Goal: Task Accomplishment & Management: Complete application form

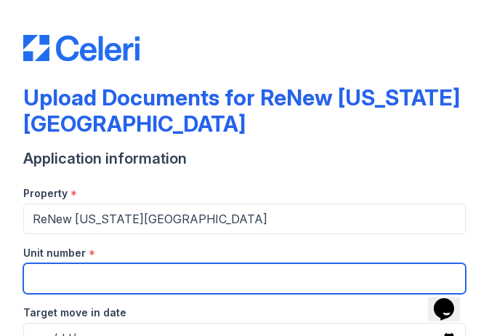
click at [113, 281] on input "Unit number" at bounding box center [244, 278] width 443 height 31
click at [113, 281] on input "SS610" at bounding box center [244, 278] width 443 height 31
click at [137, 281] on input "SS610" at bounding box center [244, 278] width 443 height 31
click at [202, 284] on input "SS610" at bounding box center [244, 278] width 443 height 31
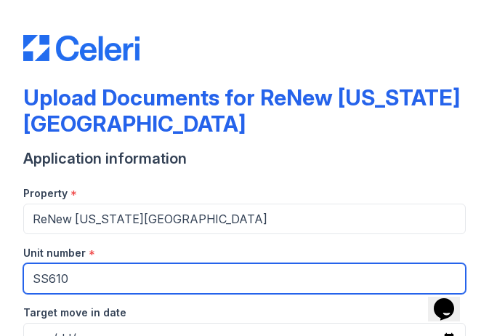
type input "SS610114"
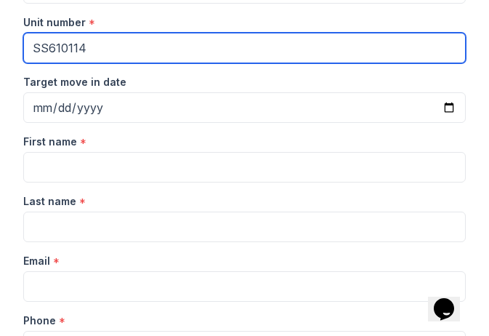
scroll to position [257, 0]
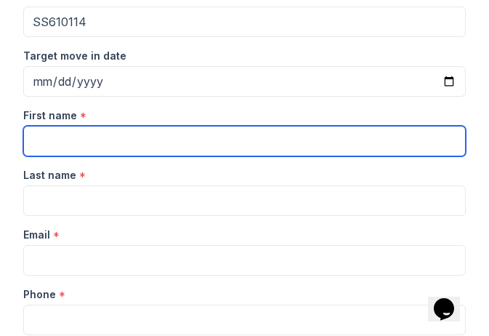
click at [233, 140] on input "First name" at bounding box center [244, 141] width 443 height 31
type input "[PERSON_NAME]"
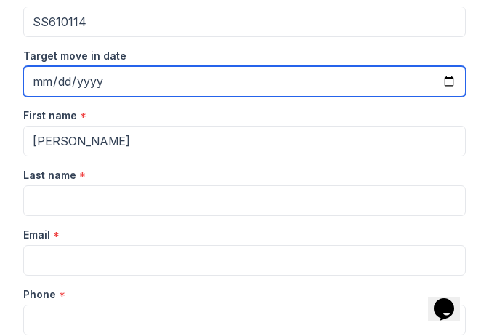
type input "[PERSON_NAME]"
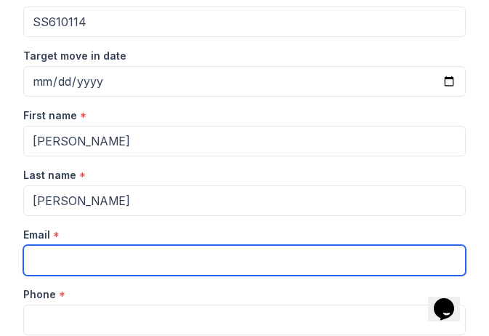
type input "[EMAIL_ADDRESS][DOMAIN_NAME]"
type input "5408462815"
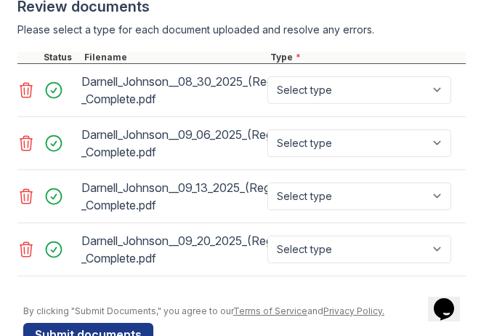
scroll to position [1108, 0]
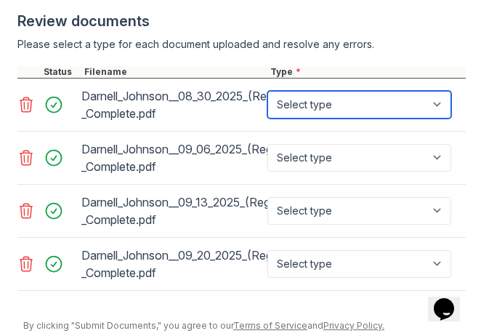
click at [437, 101] on select "Select type Paystub Bank Statement Offer Letter Tax Documents Benefit Award Let…" at bounding box center [360, 105] width 184 height 28
select select "paystub"
click at [268, 91] on select "Select type Paystub Bank Statement Offer Letter Tax Documents Benefit Award Let…" at bounding box center [360, 105] width 184 height 28
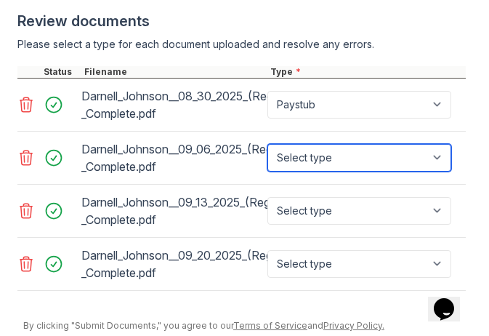
click at [446, 161] on select "Select type Paystub Bank Statement Offer Letter Tax Documents Benefit Award Let…" at bounding box center [360, 158] width 184 height 28
select select "paystub"
click at [268, 144] on select "Select type Paystub Bank Statement Offer Letter Tax Documents Benefit Award Let…" at bounding box center [360, 158] width 184 height 28
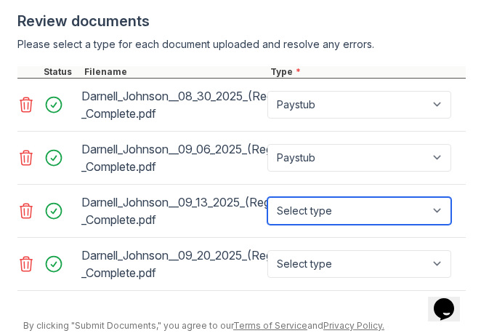
click at [439, 208] on select "Select type Paystub Bank Statement Offer Letter Tax Documents Benefit Award Let…" at bounding box center [360, 211] width 184 height 28
select select "paystub"
click at [268, 197] on select "Select type Paystub Bank Statement Offer Letter Tax Documents Benefit Award Let…" at bounding box center [360, 211] width 184 height 28
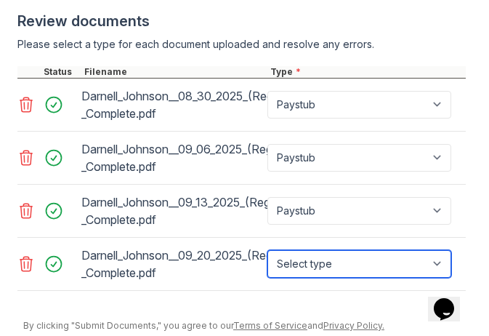
click at [441, 265] on select "Select type Paystub Bank Statement Offer Letter Tax Documents Benefit Award Let…" at bounding box center [360, 264] width 184 height 28
select select "paystub"
click at [268, 250] on select "Select type Paystub Bank Statement Offer Letter Tax Documents Benefit Award Let…" at bounding box center [360, 264] width 184 height 28
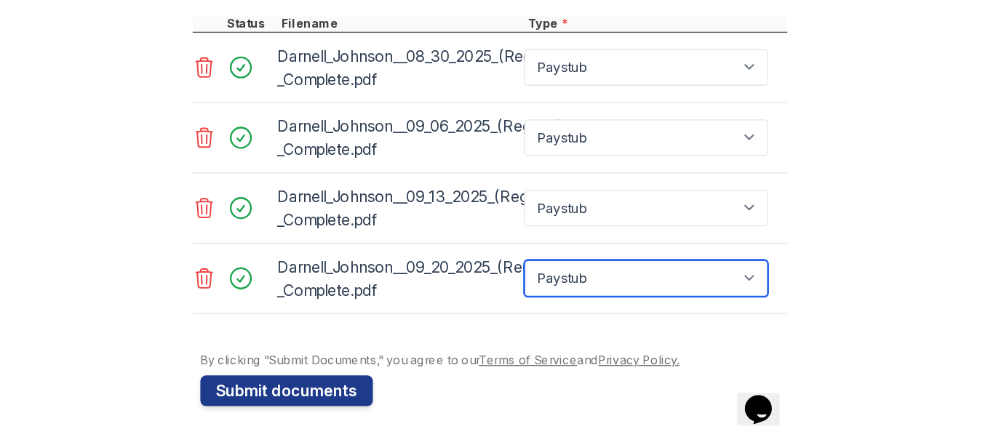
scroll to position [513, 0]
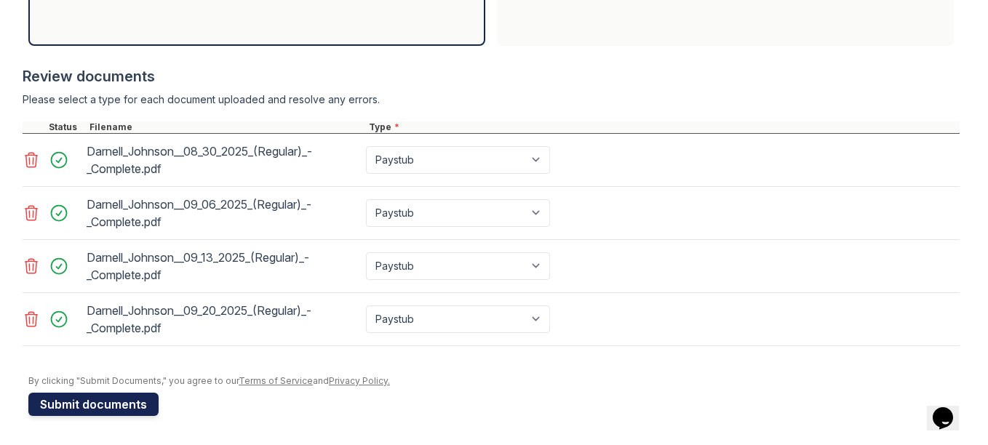
click at [127, 335] on button "Submit documents" at bounding box center [93, 404] width 130 height 23
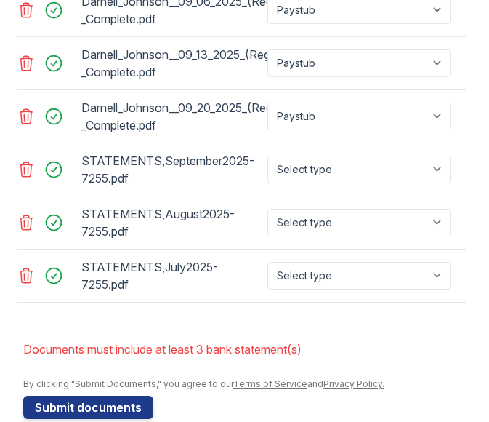
scroll to position [1322, 0]
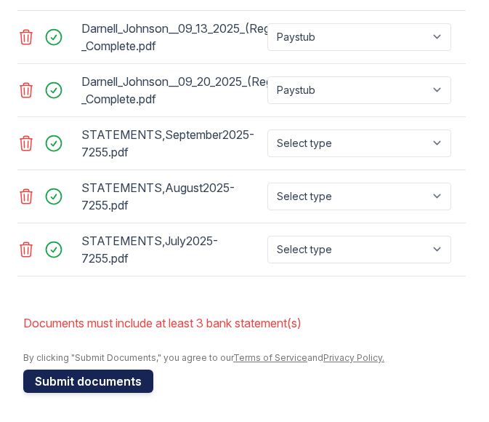
click at [144, 335] on button "Submit documents" at bounding box center [88, 380] width 130 height 23
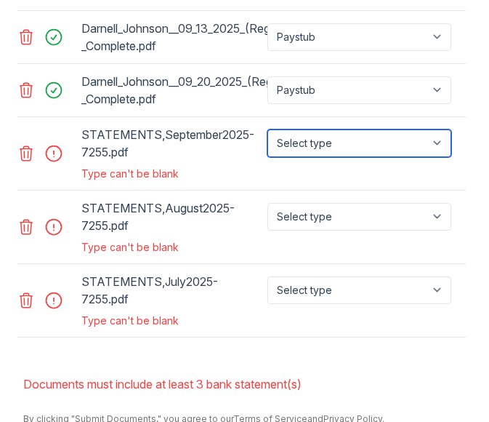
click at [439, 142] on select "Select type Paystub Bank Statement Offer Letter Tax Documents Benefit Award Let…" at bounding box center [360, 143] width 184 height 28
select select "bank_statement"
click at [268, 129] on select "Select type Paystub Bank Statement Offer Letter Tax Documents Benefit Award Let…" at bounding box center [360, 143] width 184 height 28
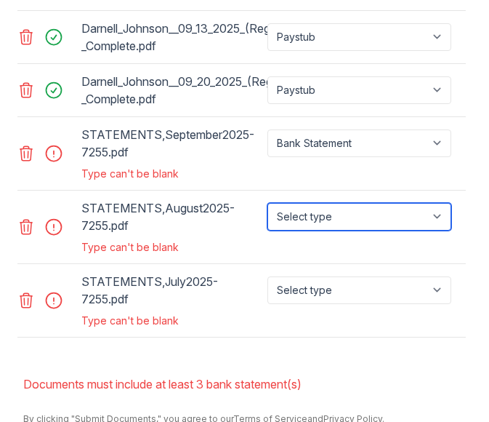
click at [441, 220] on select "Select type Paystub Bank Statement Offer Letter Tax Documents Benefit Award Let…" at bounding box center [360, 217] width 184 height 28
select select "bank_statement"
click at [268, 203] on select "Select type Paystub Bank Statement Offer Letter Tax Documents Benefit Award Let…" at bounding box center [360, 217] width 184 height 28
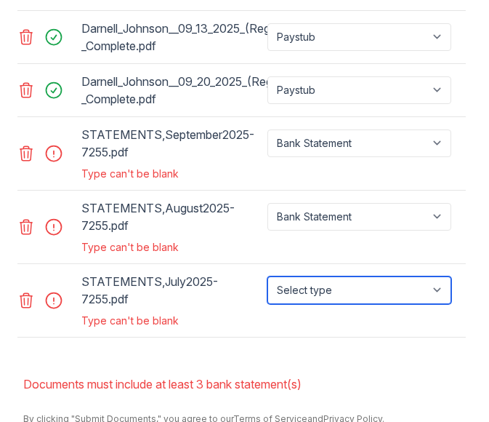
click at [438, 287] on select "Select type Paystub Bank Statement Offer Letter Tax Documents Benefit Award Let…" at bounding box center [360, 290] width 184 height 28
select select "bank_statement"
click at [268, 276] on select "Select type Paystub Bank Statement Offer Letter Tax Documents Benefit Award Let…" at bounding box center [360, 290] width 184 height 28
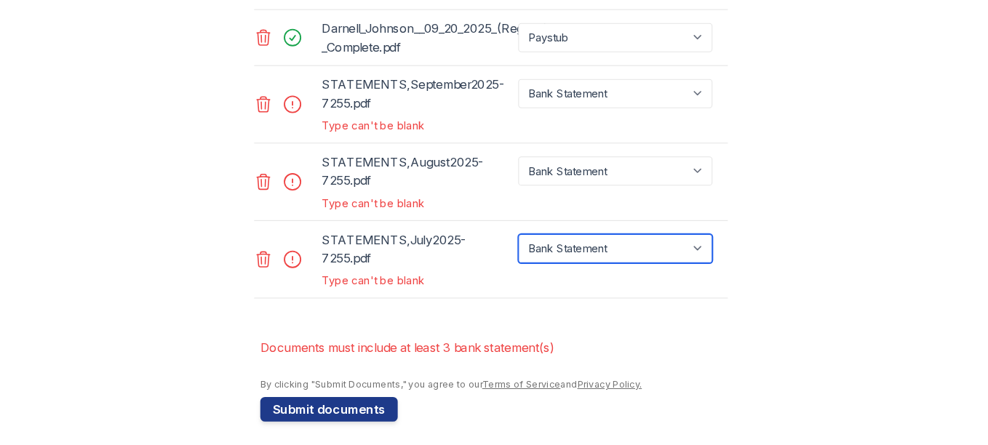
scroll to position [1383, 0]
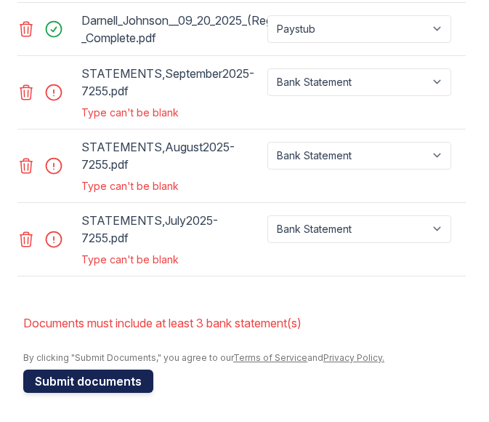
click at [130, 335] on button "Submit documents" at bounding box center [88, 380] width 130 height 23
